Goal: Find specific page/section

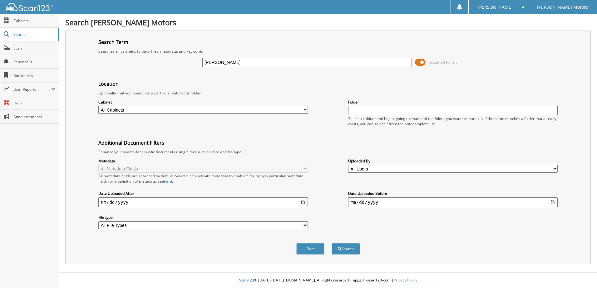
type input "[PERSON_NAME]"
click at [332, 243] on button "Search" at bounding box center [346, 249] width 28 height 12
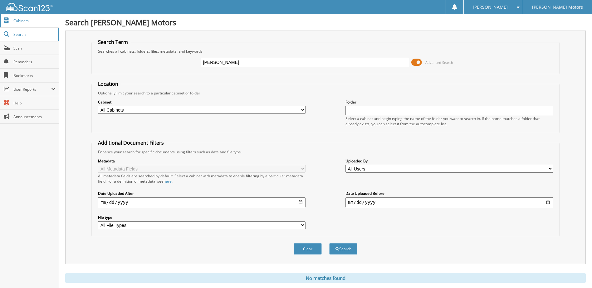
click at [27, 23] on span "Cabinets" at bounding box center [34, 20] width 42 height 5
